Goal: Task Accomplishment & Management: Manage account settings

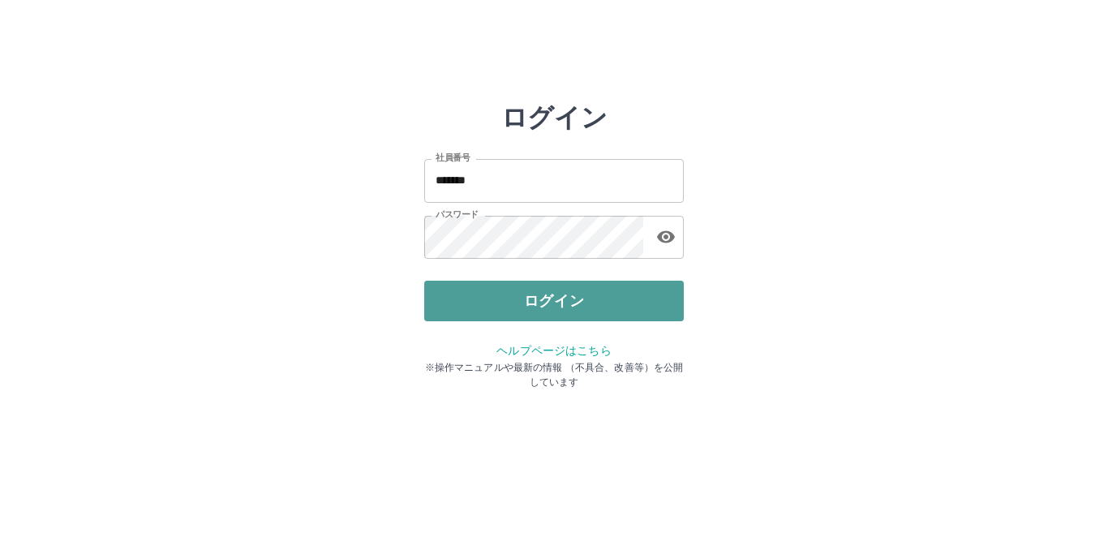
click at [547, 300] on button "ログイン" at bounding box center [554, 301] width 260 height 41
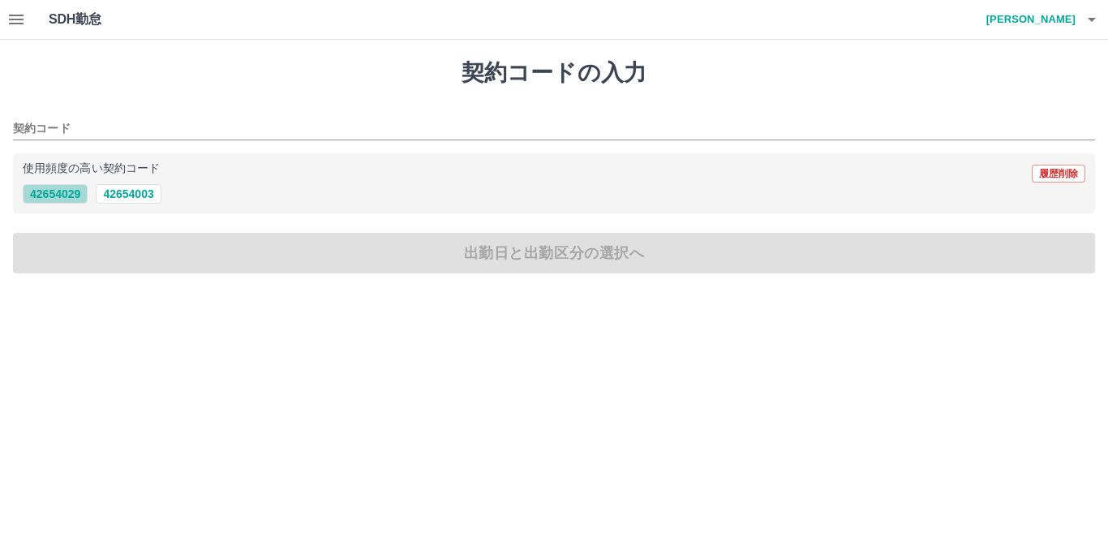
click at [62, 192] on button "42654029" at bounding box center [55, 193] width 65 height 19
type input "********"
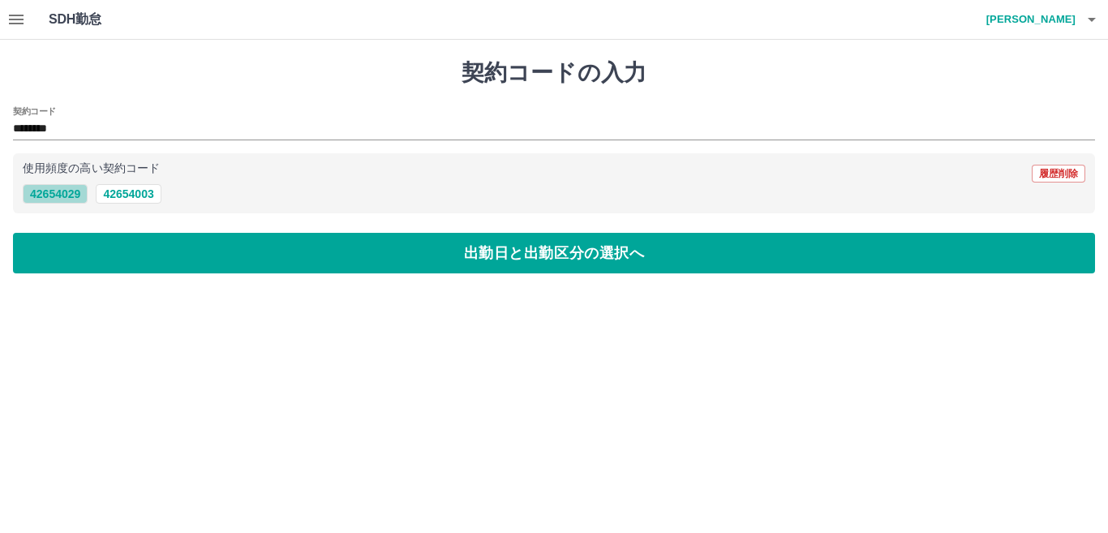
click at [62, 191] on button "42654029" at bounding box center [55, 193] width 65 height 19
click at [15, 21] on icon "button" at bounding box center [15, 19] width 19 height 19
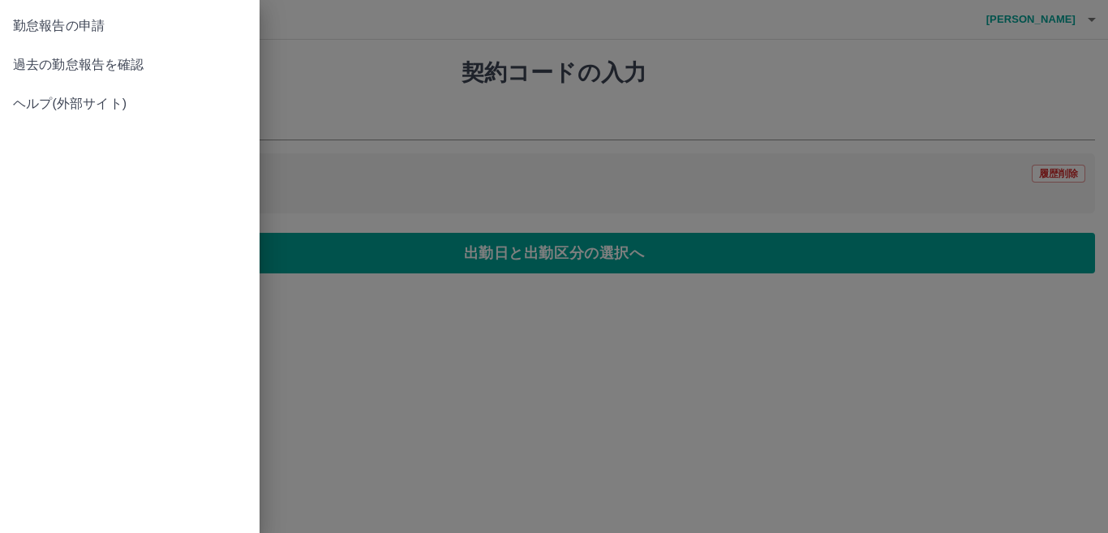
click at [35, 64] on span "過去の勤怠報告を確認" at bounding box center [130, 64] width 234 height 19
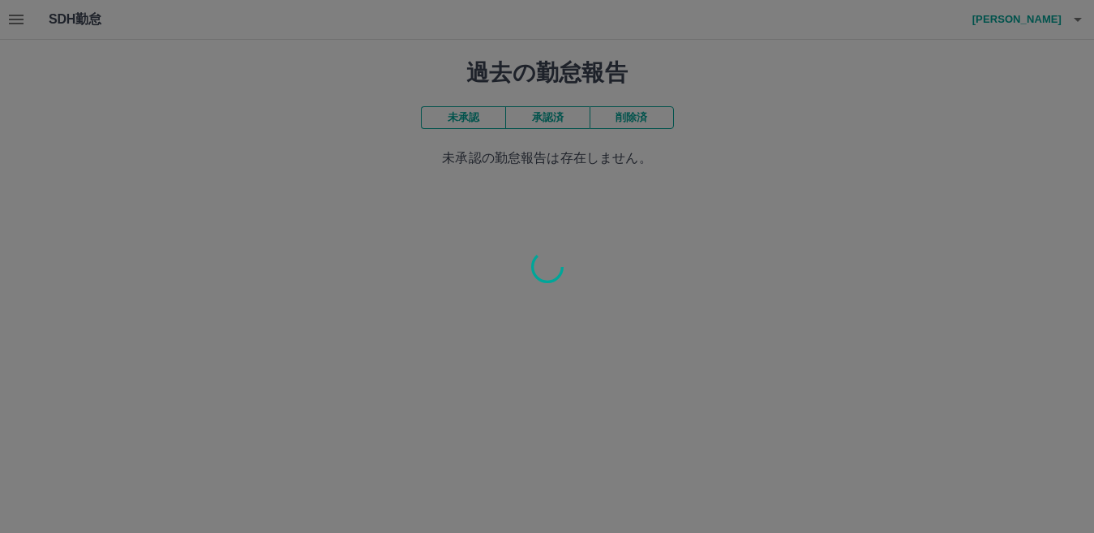
click at [485, 121] on div at bounding box center [547, 266] width 1094 height 533
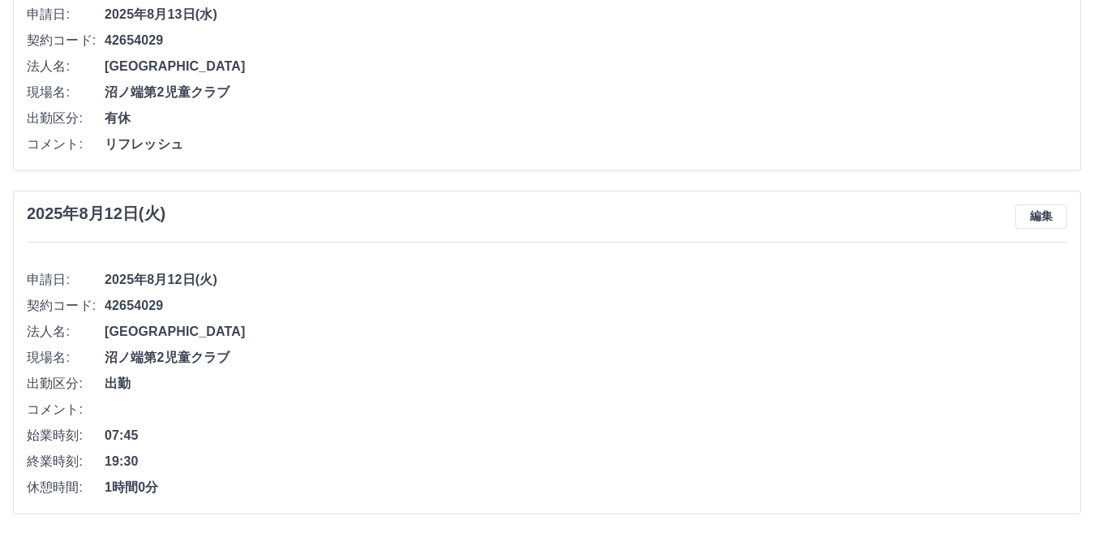
scroll to position [3585, 0]
click at [110, 398] on li "コメント:" at bounding box center [547, 409] width 1041 height 26
click at [1039, 216] on button "編集" at bounding box center [1042, 216] width 52 height 24
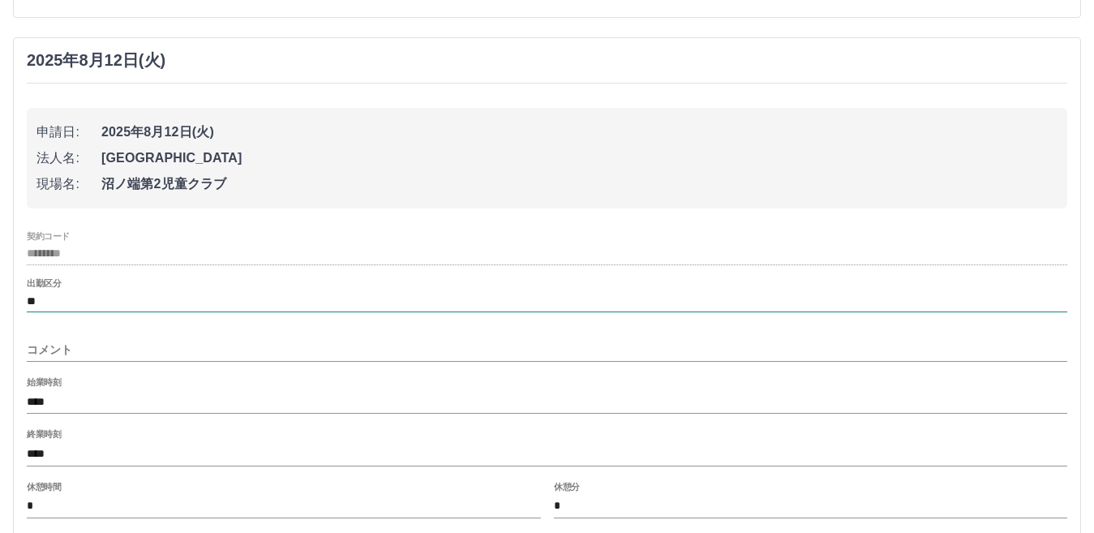
scroll to position [3747, 0]
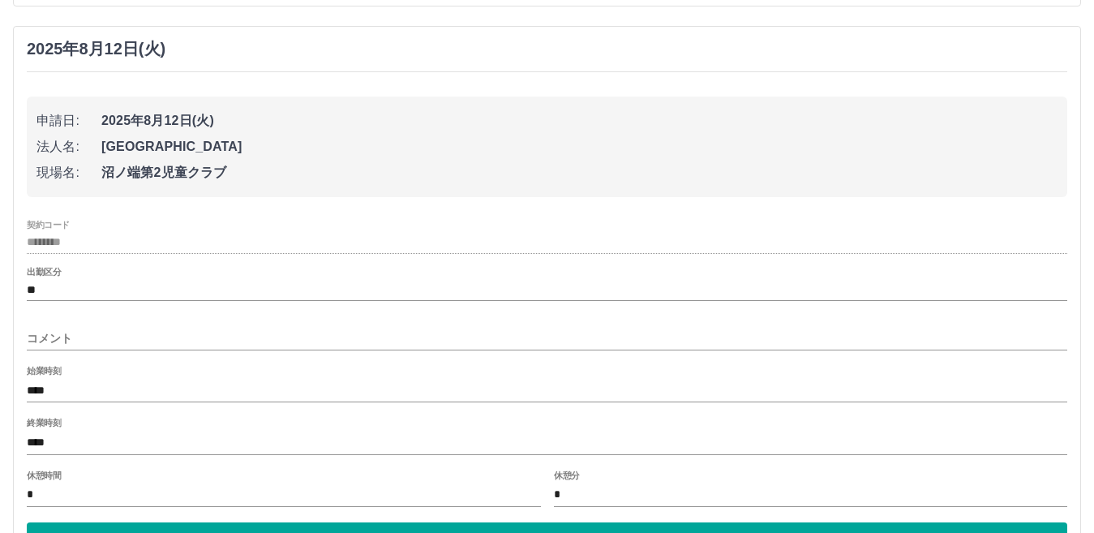
click at [42, 330] on input "コメント" at bounding box center [547, 339] width 1041 height 24
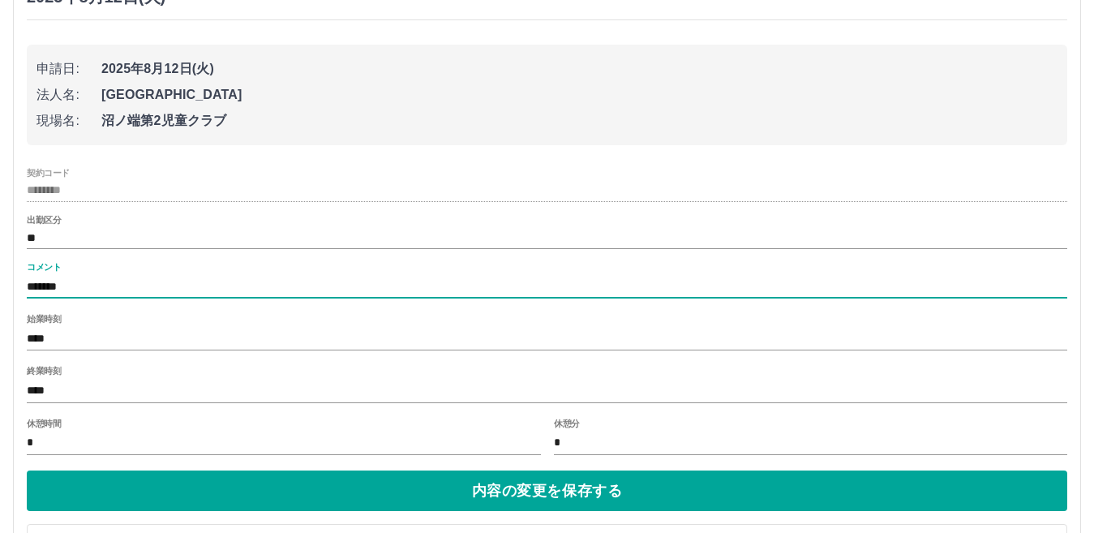
scroll to position [3866, 0]
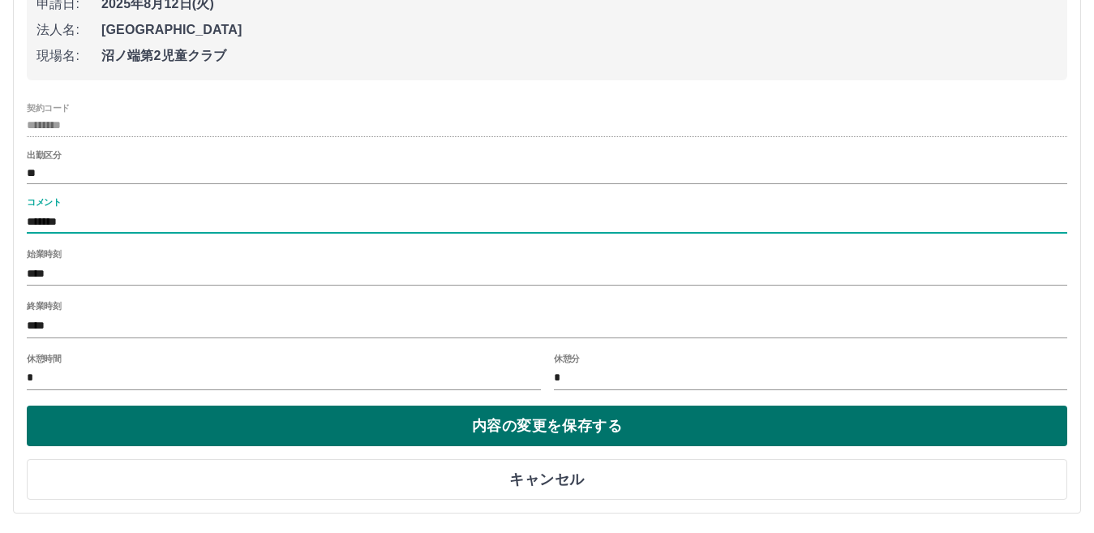
type input "*******"
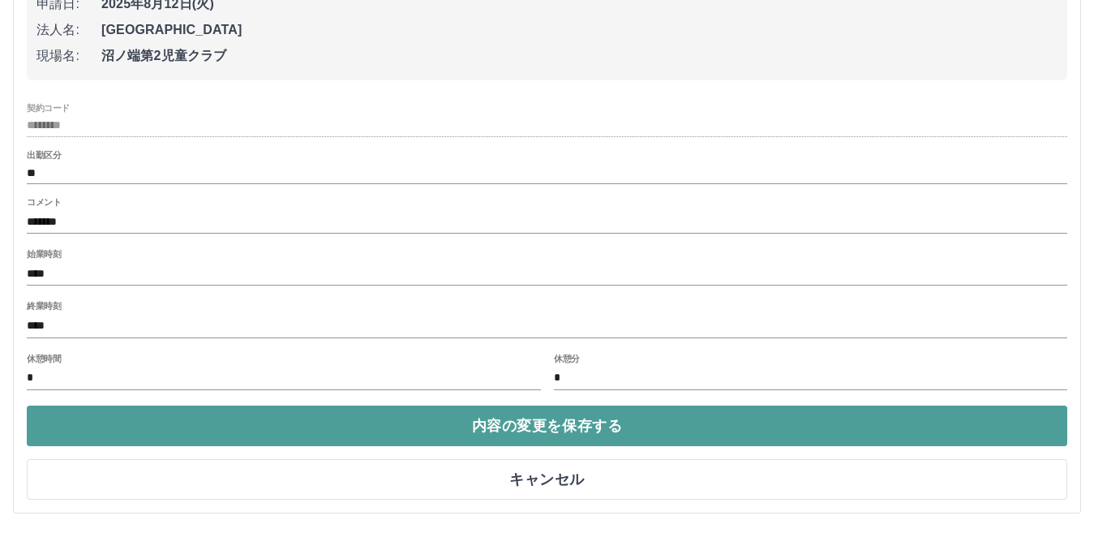
click at [589, 429] on button "内容の変更を保存する" at bounding box center [547, 426] width 1041 height 41
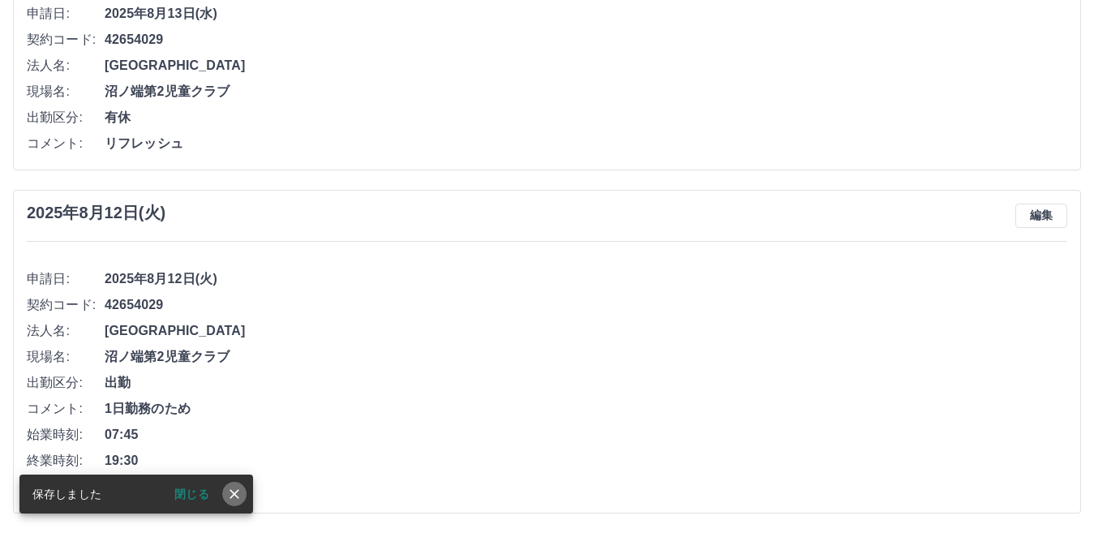
click at [235, 489] on icon "close" at bounding box center [234, 494] width 16 height 16
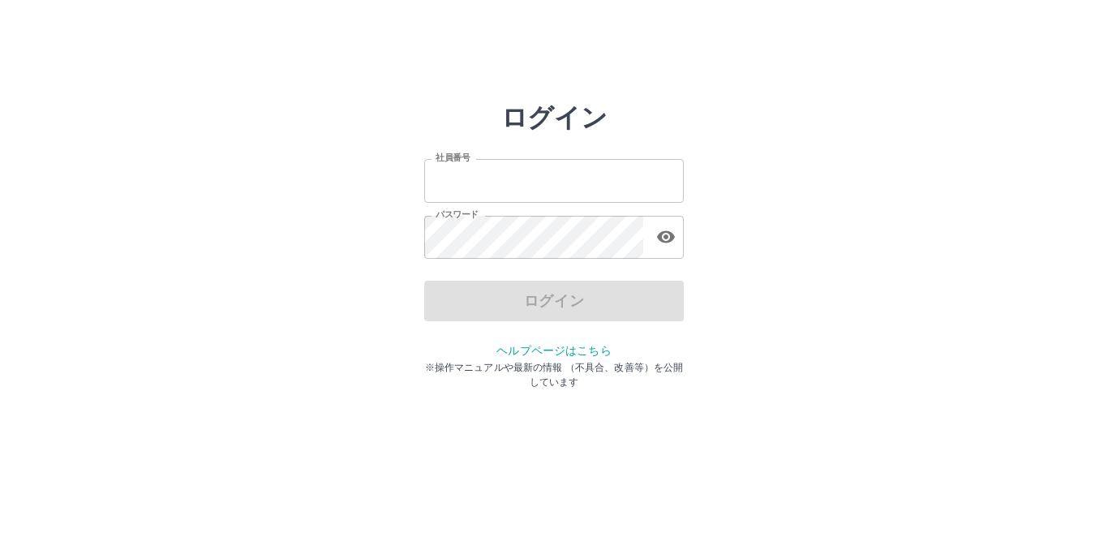
type input "*******"
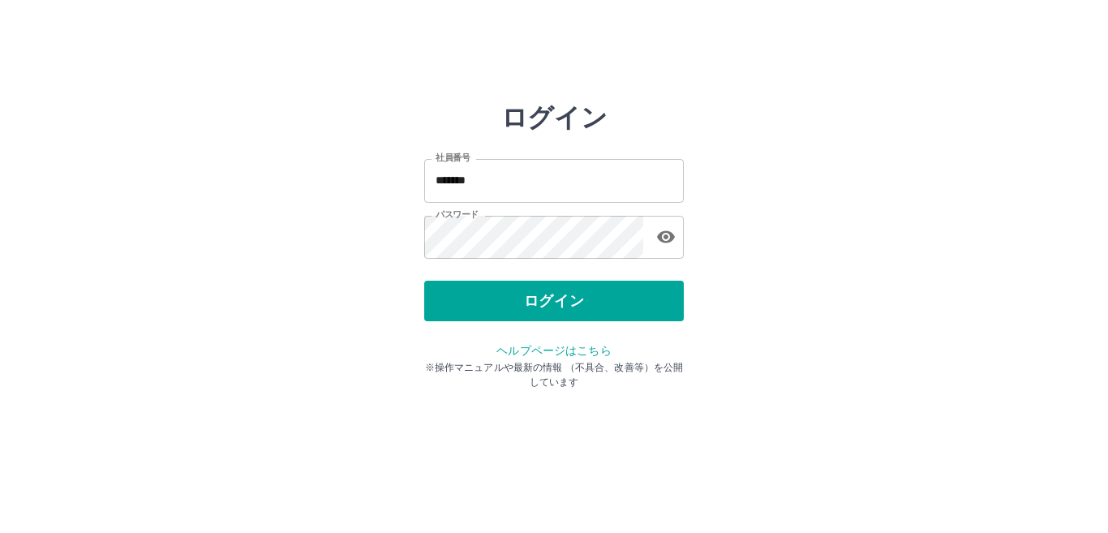
click at [550, 307] on div "ログイン" at bounding box center [554, 301] width 260 height 41
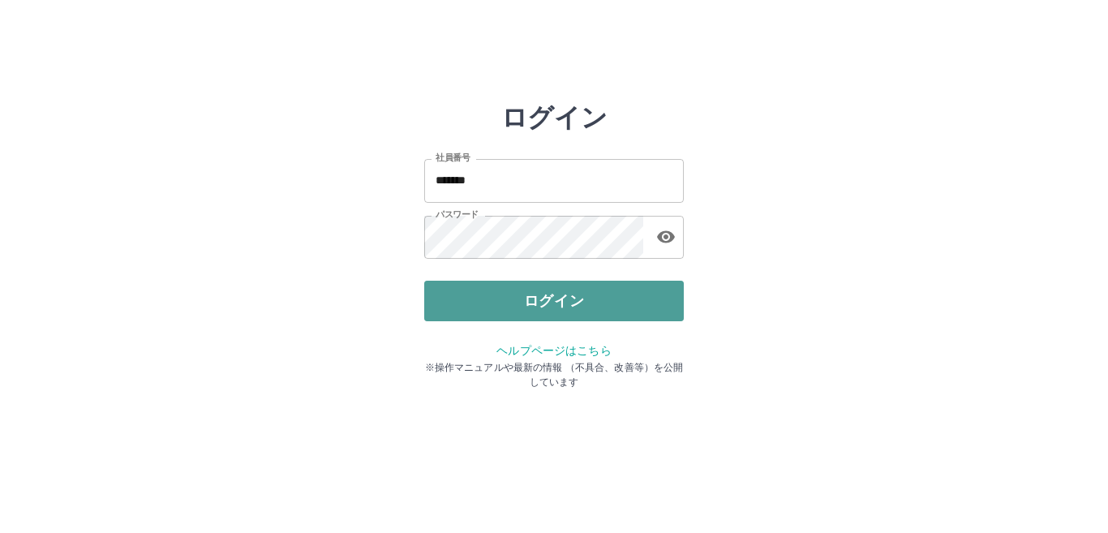
click at [549, 304] on button "ログイン" at bounding box center [554, 301] width 260 height 41
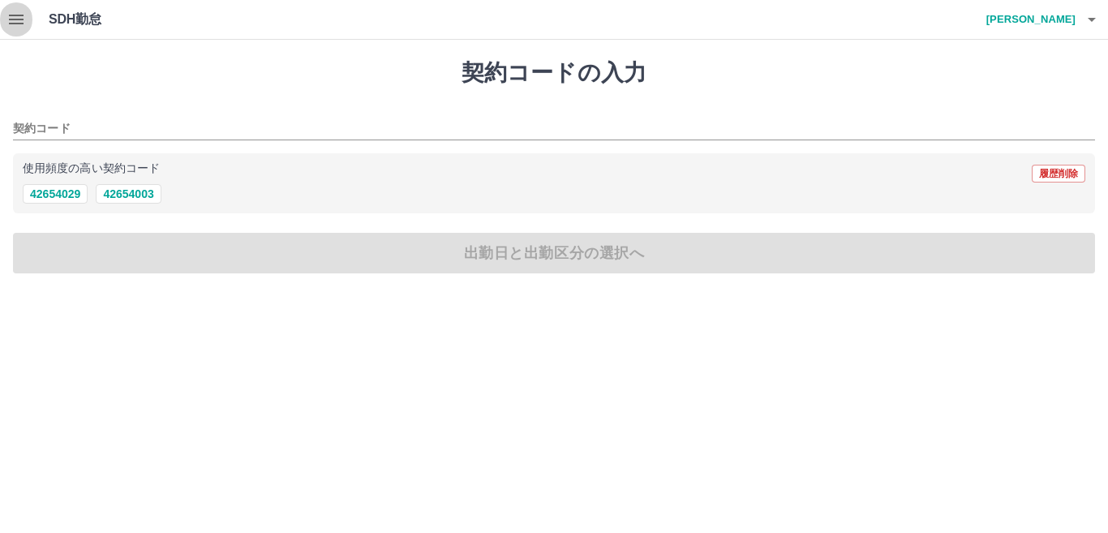
click at [23, 24] on icon "button" at bounding box center [16, 20] width 15 height 10
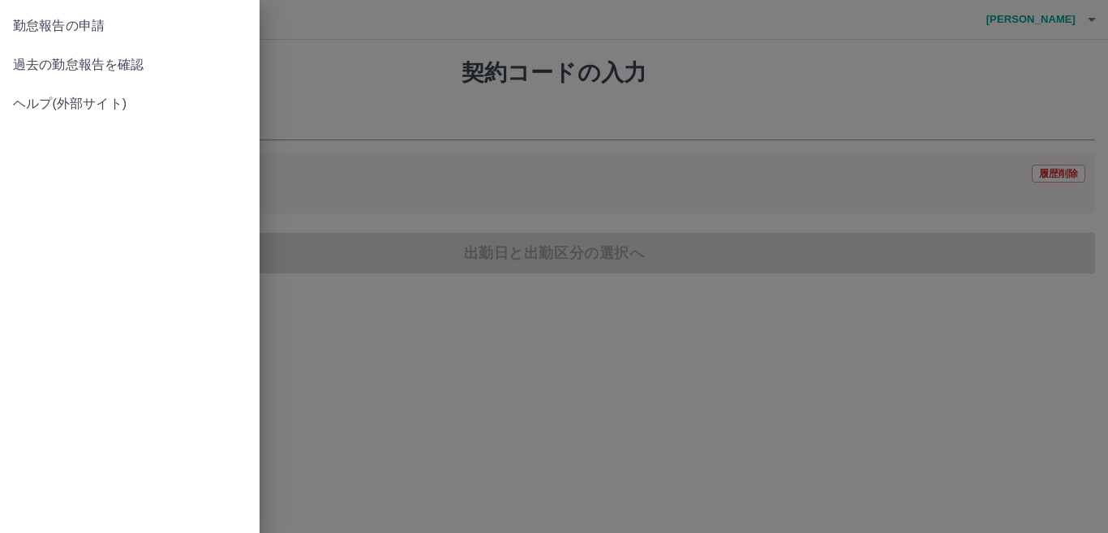
click at [37, 63] on span "過去の勤怠報告を確認" at bounding box center [130, 64] width 234 height 19
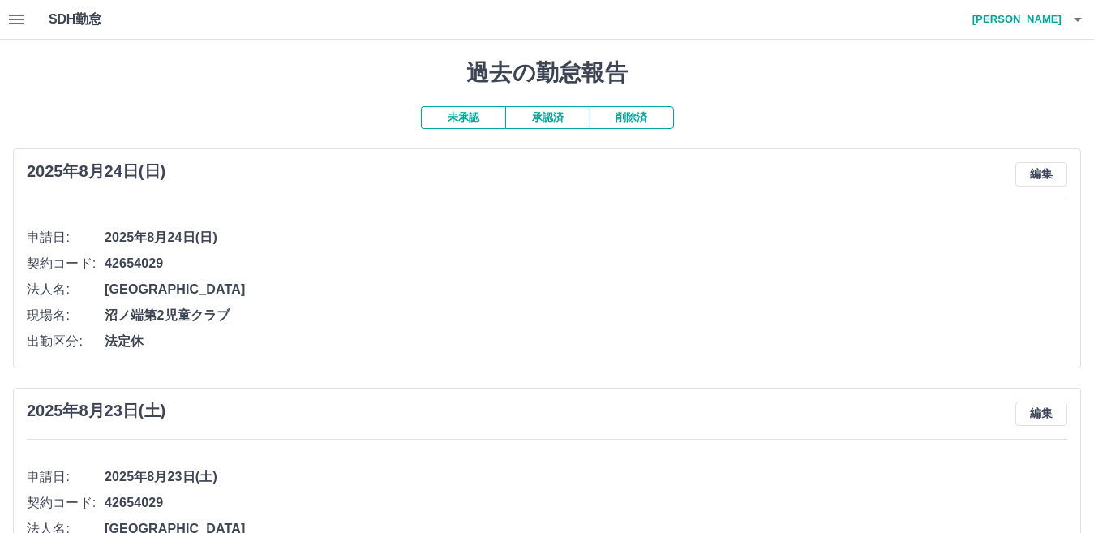
click at [470, 116] on button "未承認" at bounding box center [463, 117] width 84 height 23
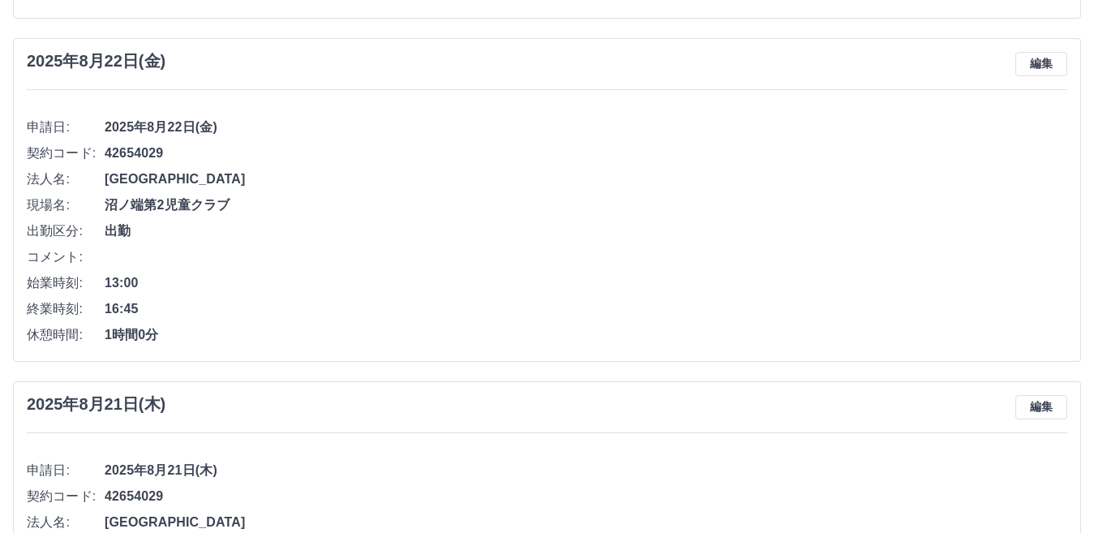
scroll to position [664, 0]
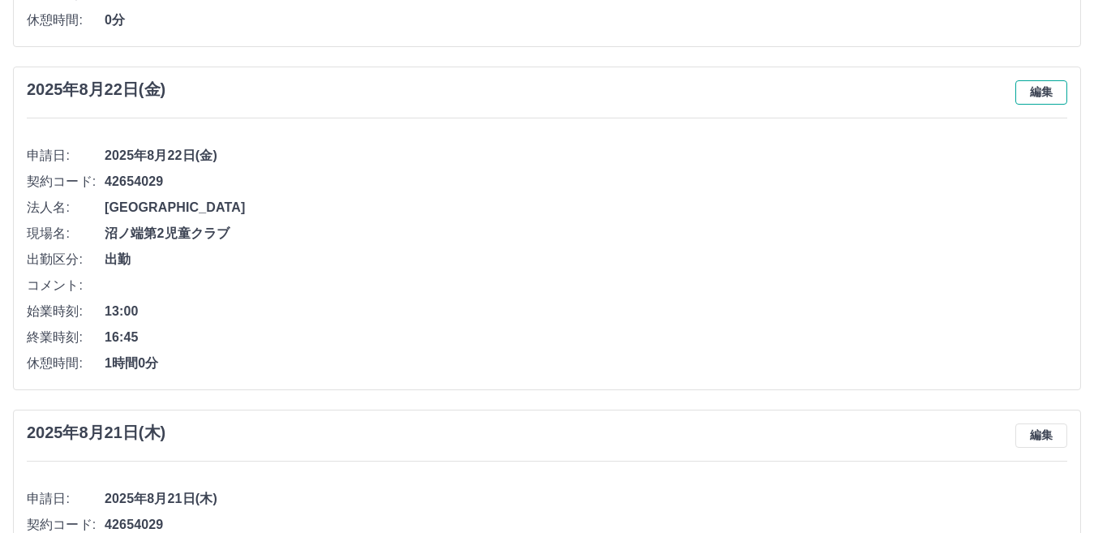
click at [1039, 88] on button "編集" at bounding box center [1042, 92] width 52 height 24
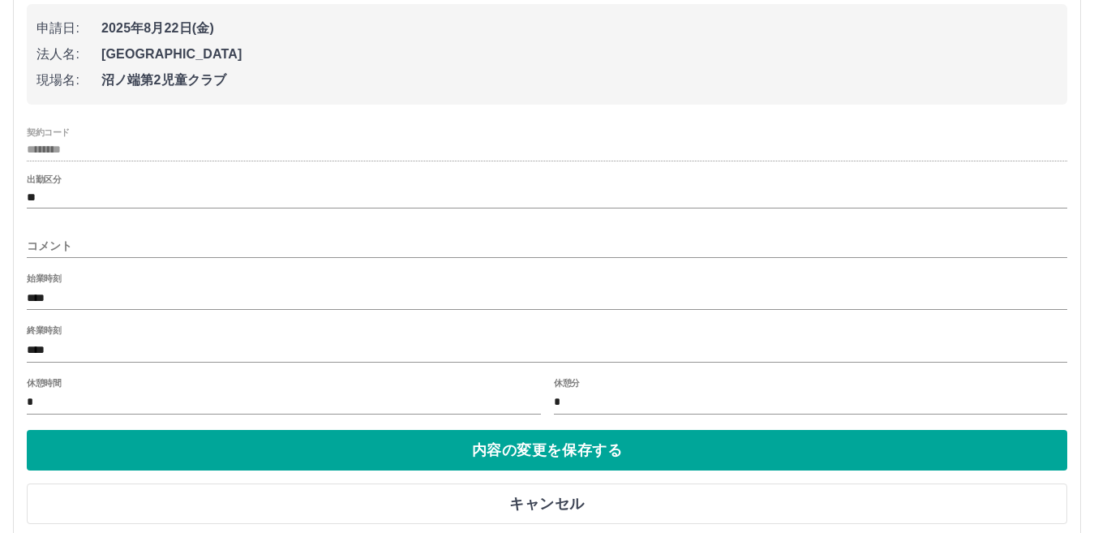
scroll to position [827, 0]
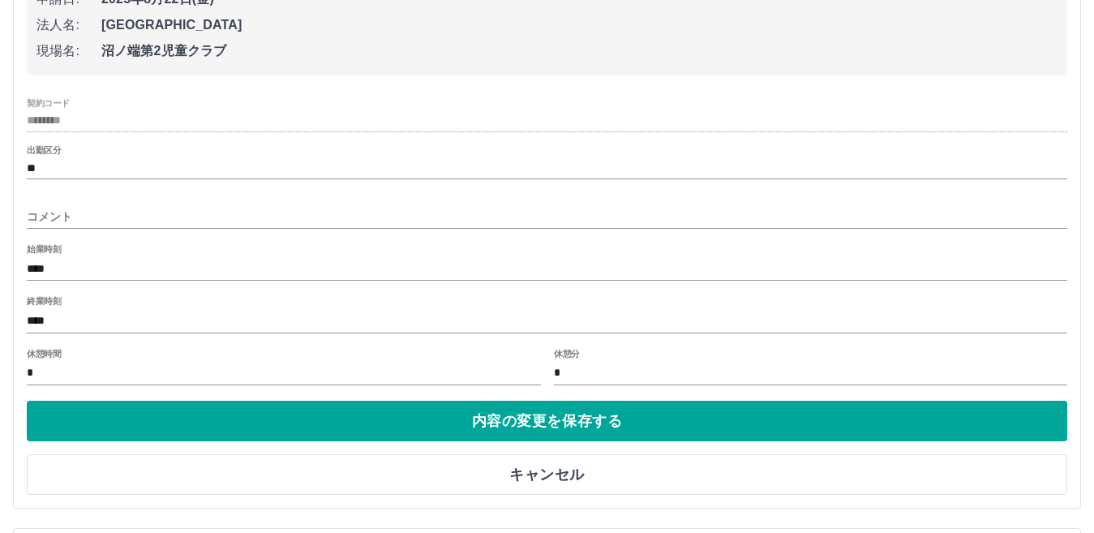
click at [45, 222] on input "コメント" at bounding box center [547, 217] width 1041 height 24
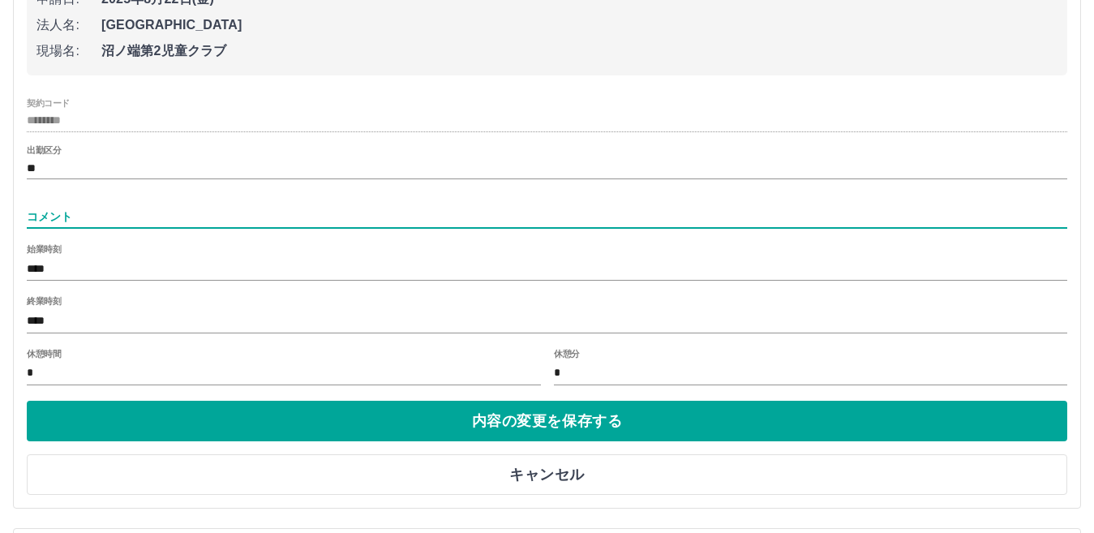
type input "*******"
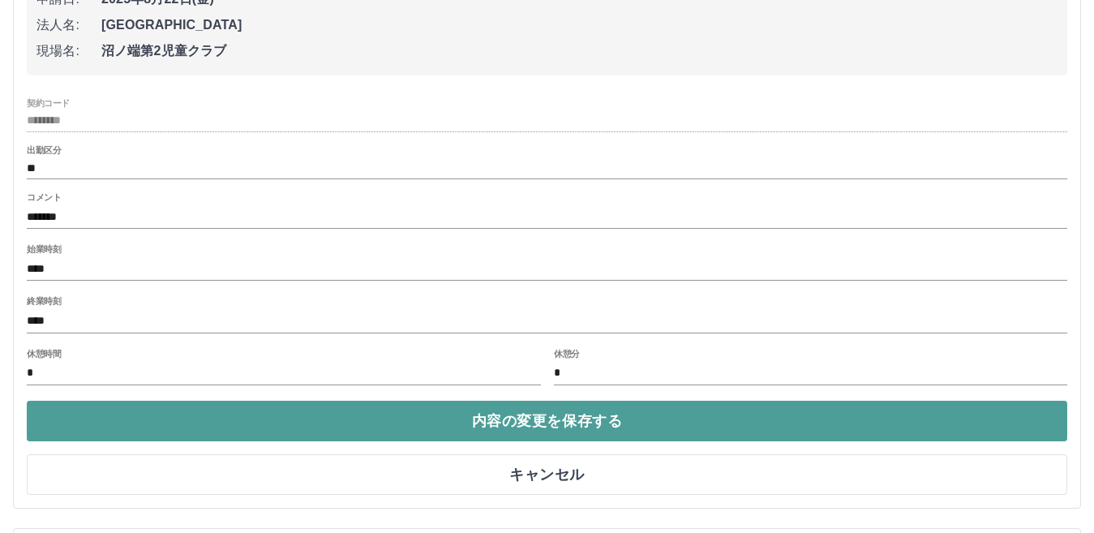
click at [518, 424] on button "内容の変更を保存する" at bounding box center [547, 421] width 1041 height 41
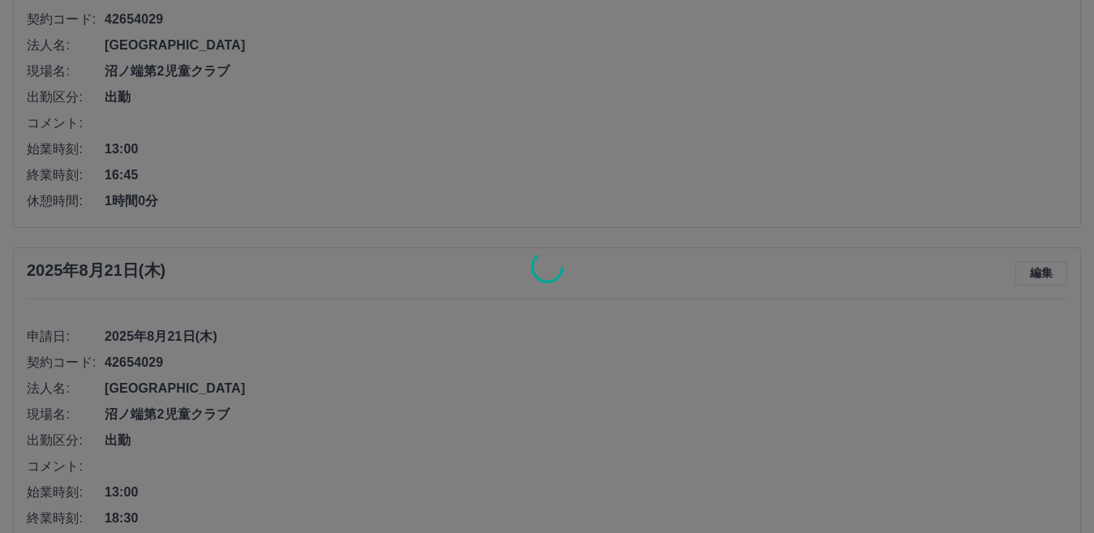
scroll to position [832, 0]
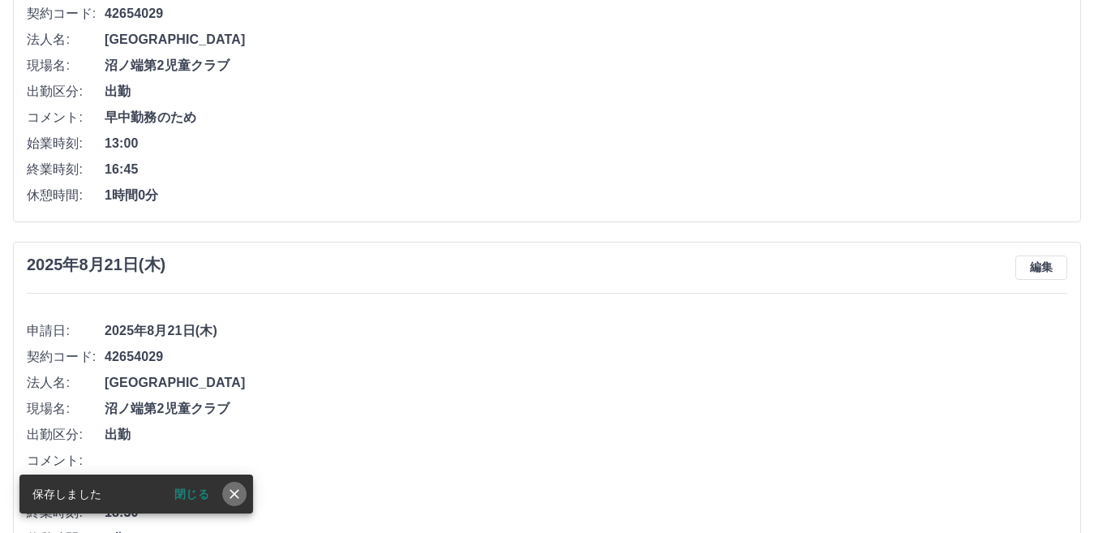
click at [238, 497] on icon "close" at bounding box center [235, 494] width 10 height 10
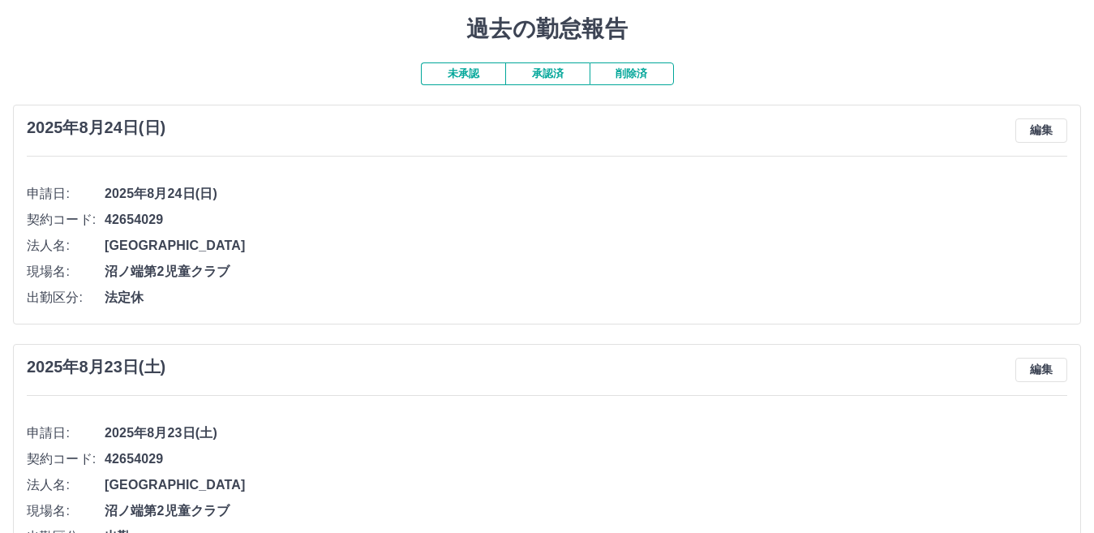
scroll to position [21, 0]
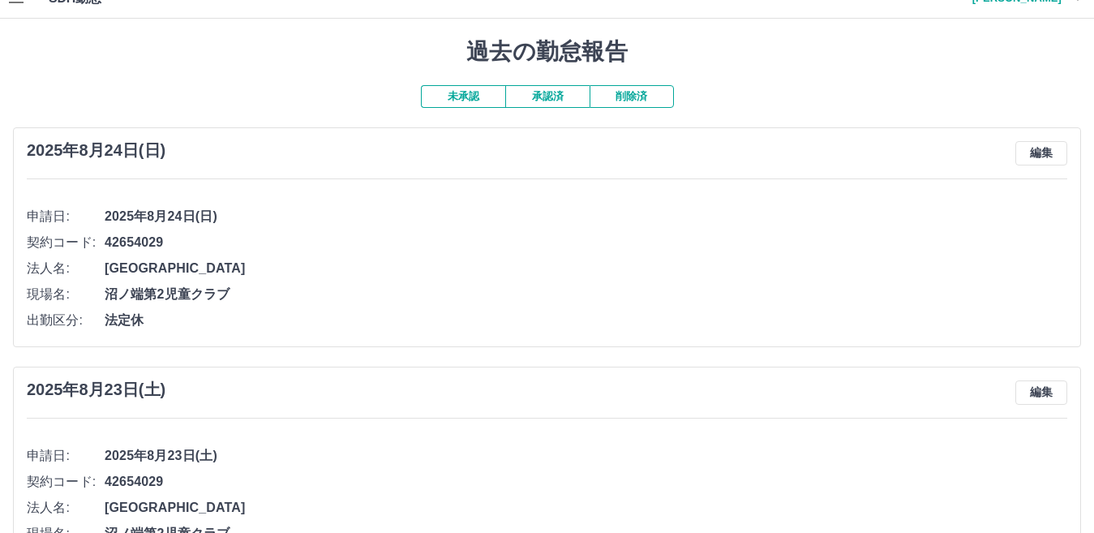
click at [472, 100] on button "未承認" at bounding box center [463, 96] width 84 height 23
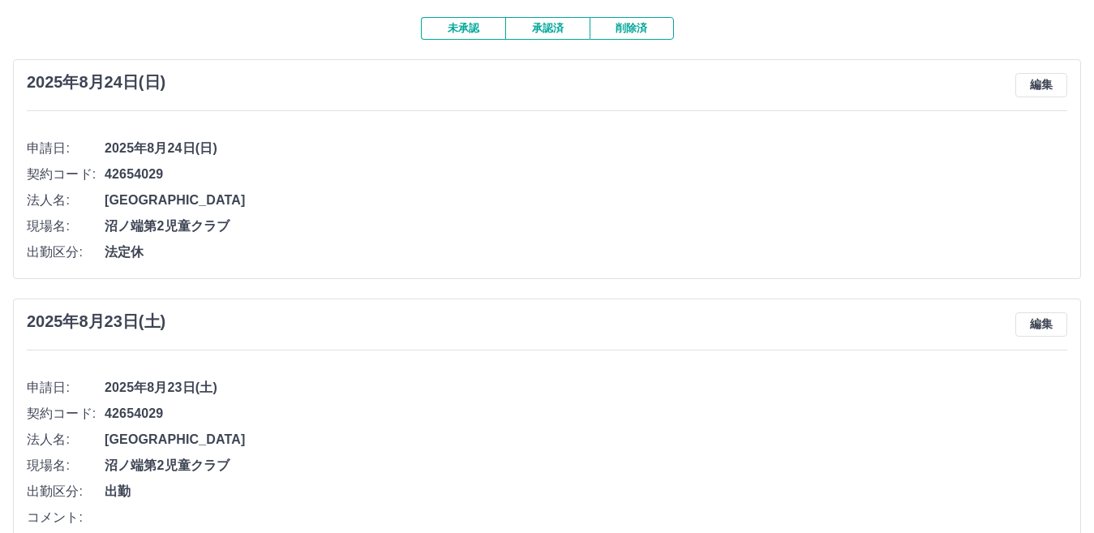
scroll to position [0, 0]
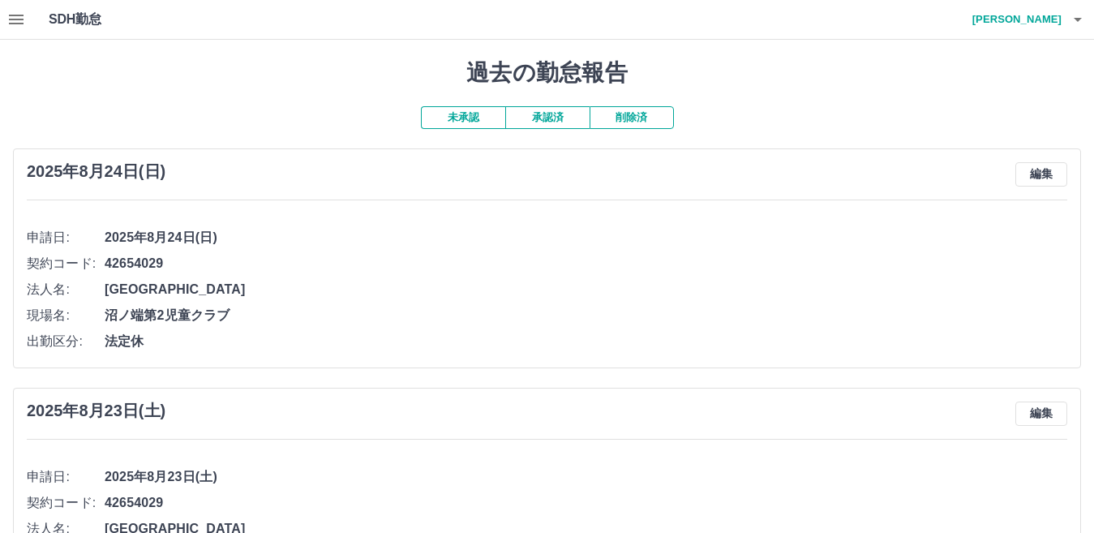
click at [544, 123] on button "承認済" at bounding box center [547, 117] width 84 height 23
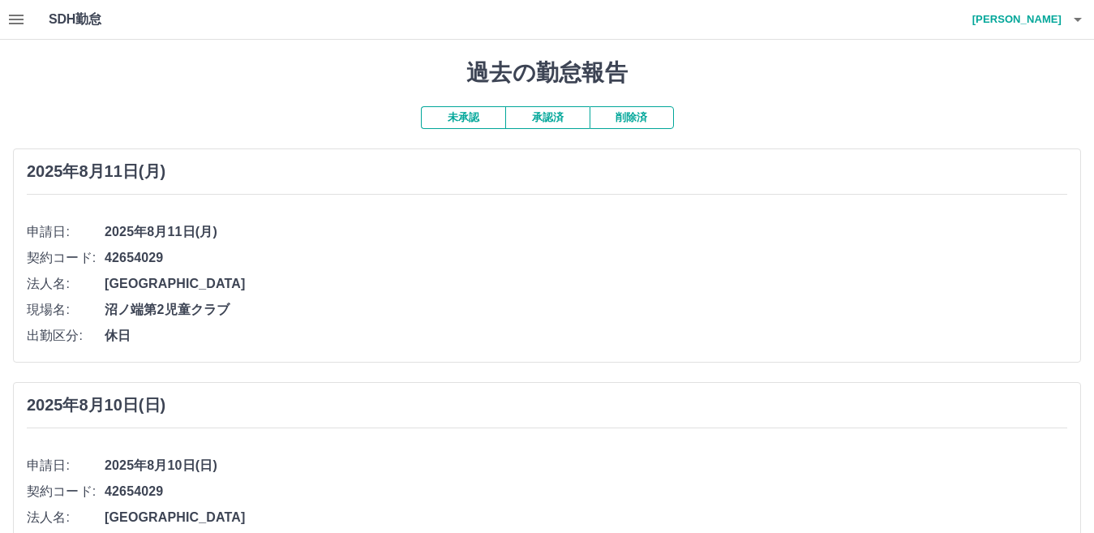
click at [483, 123] on button "未承認" at bounding box center [463, 117] width 84 height 23
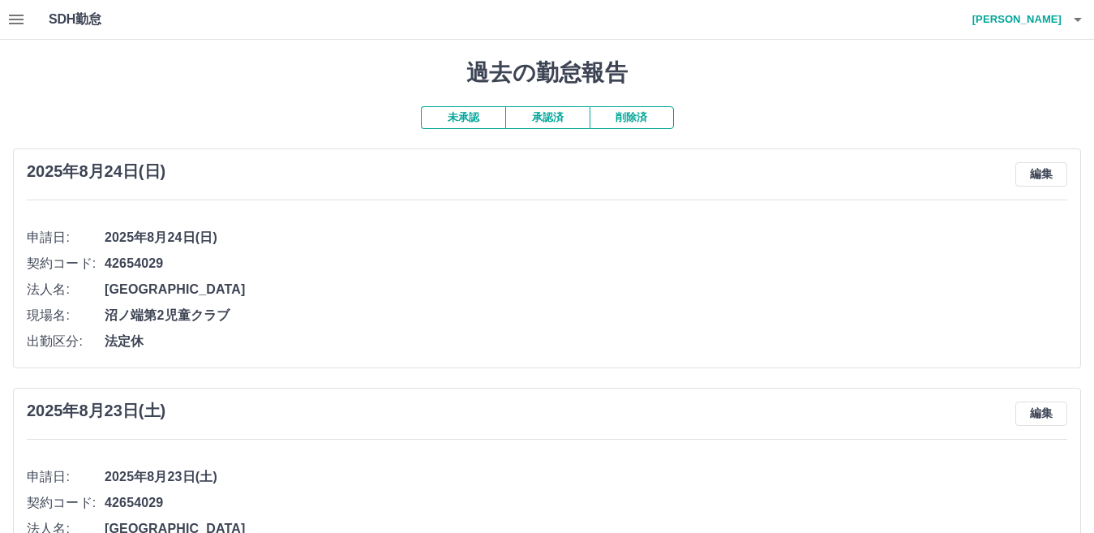
click at [531, 123] on button "承認済" at bounding box center [547, 117] width 84 height 23
click at [452, 125] on button "未承認" at bounding box center [463, 117] width 84 height 23
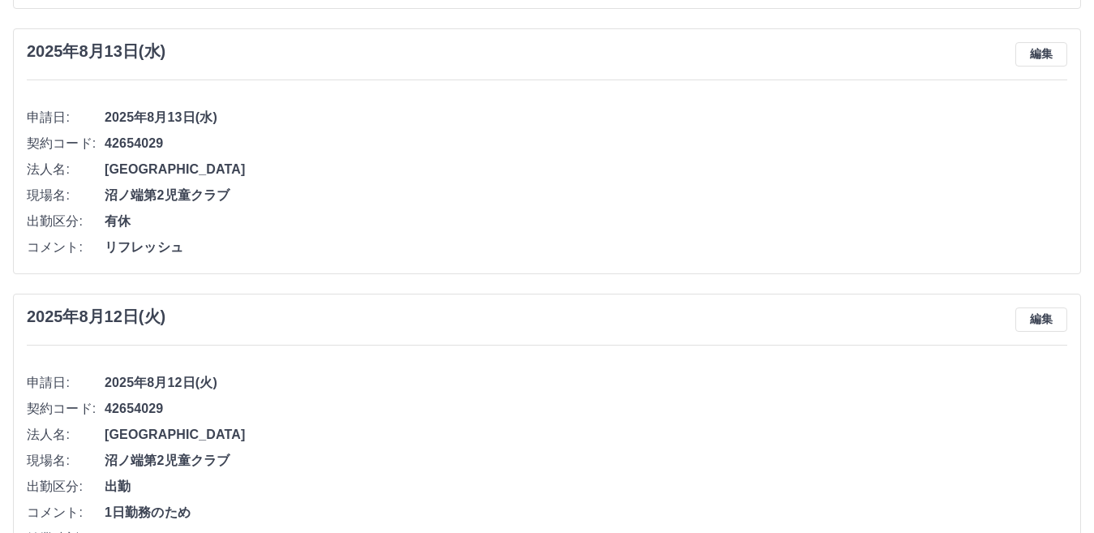
scroll to position [3342, 0]
